Goal: Check status: Check status

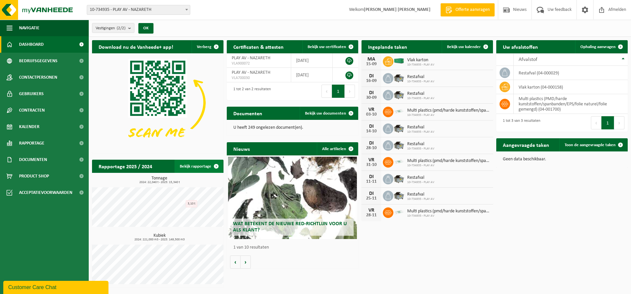
click at [202, 165] on link "Bekijk rapportage" at bounding box center [199, 165] width 48 height 13
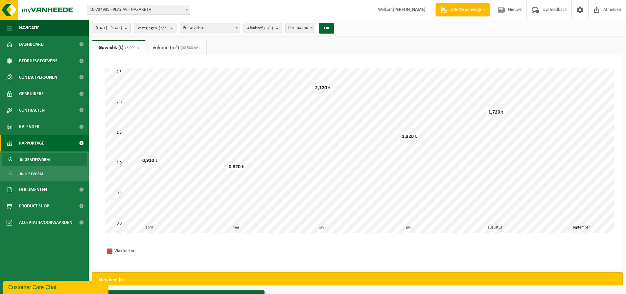
click at [240, 25] on span at bounding box center [236, 27] width 7 height 9
click at [250, 14] on div "Vestiging: 10-734935 - PLAY AV - NAZARETH 10-798159 - PLAY AV - WATERMAAL-BOSVO…" at bounding box center [313, 10] width 626 height 20
click at [176, 45] on link "Volume (m³) (88,500 m³)" at bounding box center [176, 47] width 60 height 15
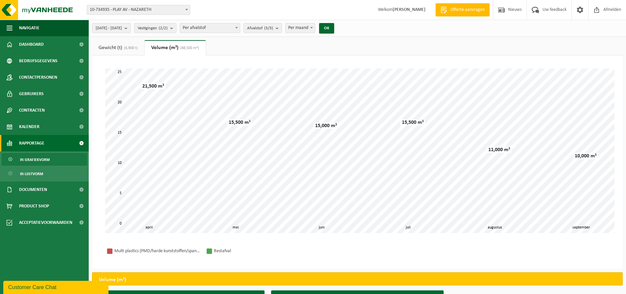
click at [119, 47] on link "Gewicht (t) (6,900 t)" at bounding box center [118, 47] width 52 height 15
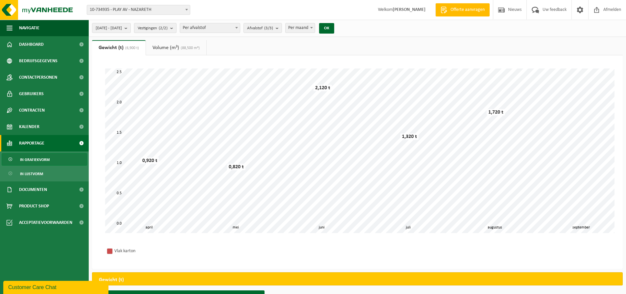
click at [168, 29] on count "(2/2)" at bounding box center [163, 28] width 9 height 4
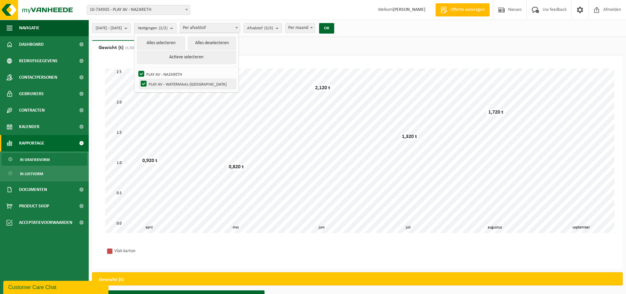
click at [161, 81] on label "PLAY AV - WATERMAAL-[GEOGRAPHIC_DATA]" at bounding box center [187, 84] width 97 height 10
click at [138, 79] on input "PLAY AV - WATERMAAL-[GEOGRAPHIC_DATA]" at bounding box center [138, 79] width 0 height 0
checkbox input "false"
click at [301, 52] on ul "Gewicht (t) (6,900 t) Volume (m³) (88,500 m³)" at bounding box center [357, 47] width 531 height 15
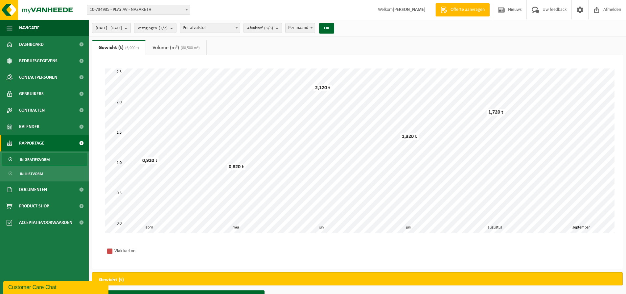
click at [122, 26] on span "[DATE] - [DATE]" at bounding box center [109, 28] width 26 height 10
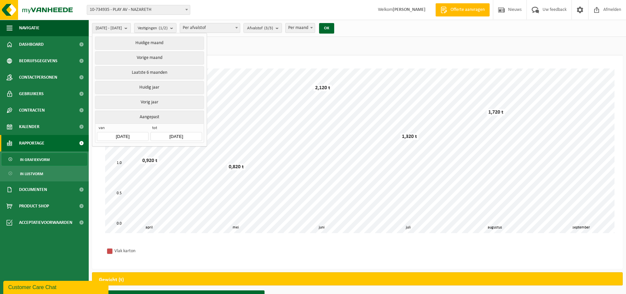
click at [271, 48] on ul "Gewicht (t) (6,900 t) Volume (m³) (88,500 m³)" at bounding box center [357, 47] width 531 height 15
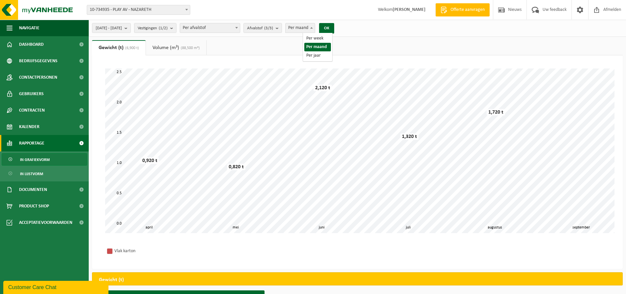
click at [315, 25] on span "Per maand" at bounding box center [300, 27] width 29 height 9
click at [360, 51] on ul "Gewicht (t) (6,900 t) Volume (m³) (88,500 m³)" at bounding box center [357, 47] width 531 height 15
click at [315, 29] on span "Per maand" at bounding box center [300, 27] width 29 height 9
select select "1"
click at [334, 30] on button "OK" at bounding box center [326, 28] width 15 height 11
